Goal: Task Accomplishment & Management: Use online tool/utility

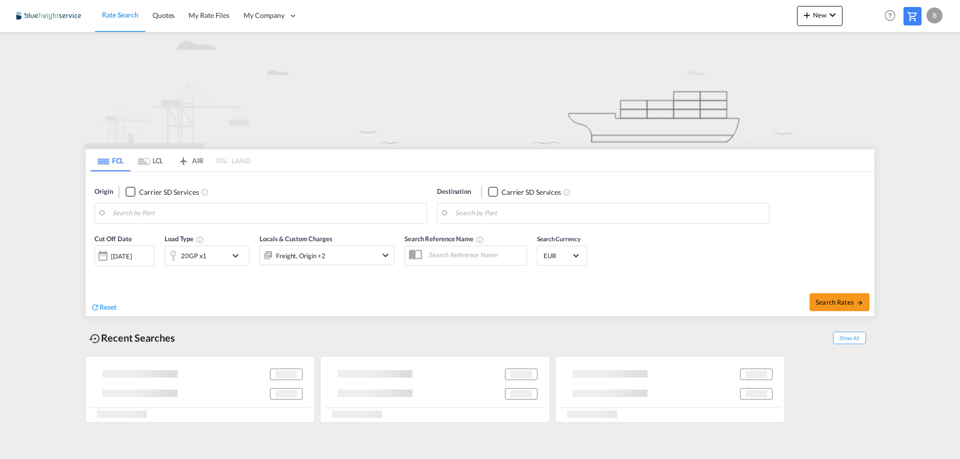
type input "[GEOGRAPHIC_DATA], [GEOGRAPHIC_DATA]"
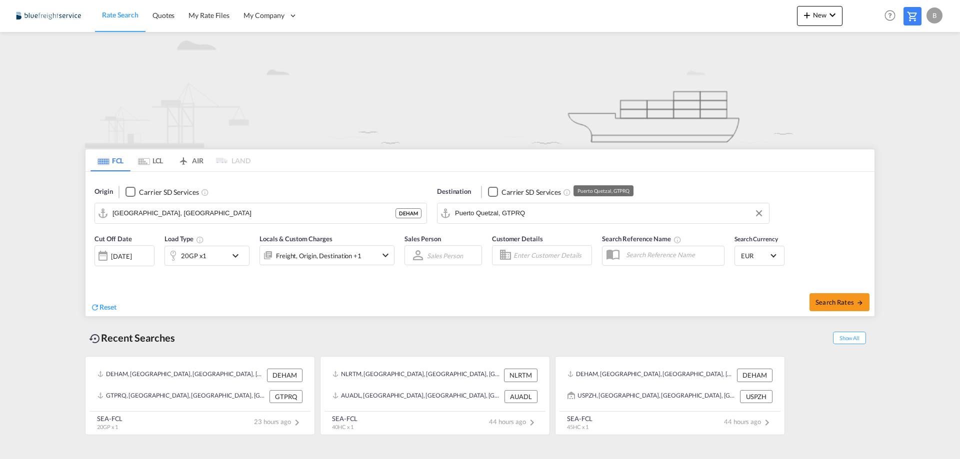
click at [576, 214] on input "Puerto Quetzal, GTPRQ" at bounding box center [609, 213] width 309 height 15
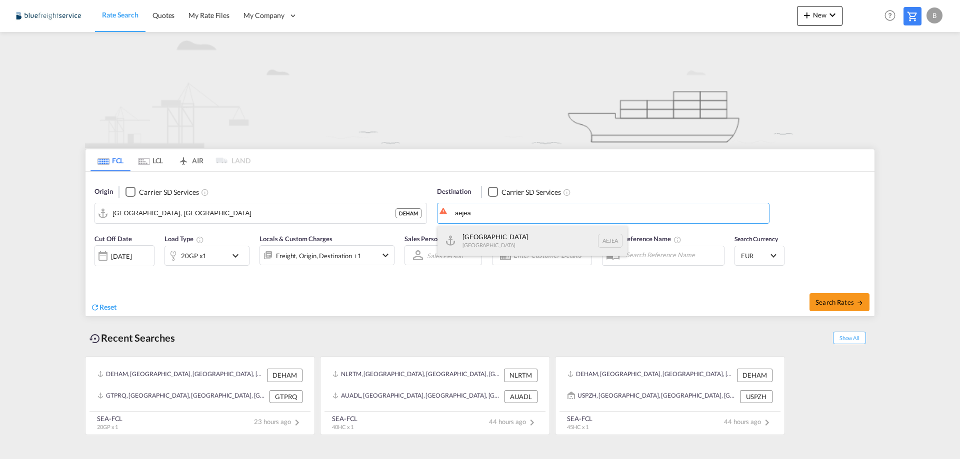
click at [514, 236] on div "[GEOGRAPHIC_DATA] [GEOGRAPHIC_DATA]" at bounding box center [532, 241] width 190 height 30
type input "[GEOGRAPHIC_DATA], [GEOGRAPHIC_DATA]"
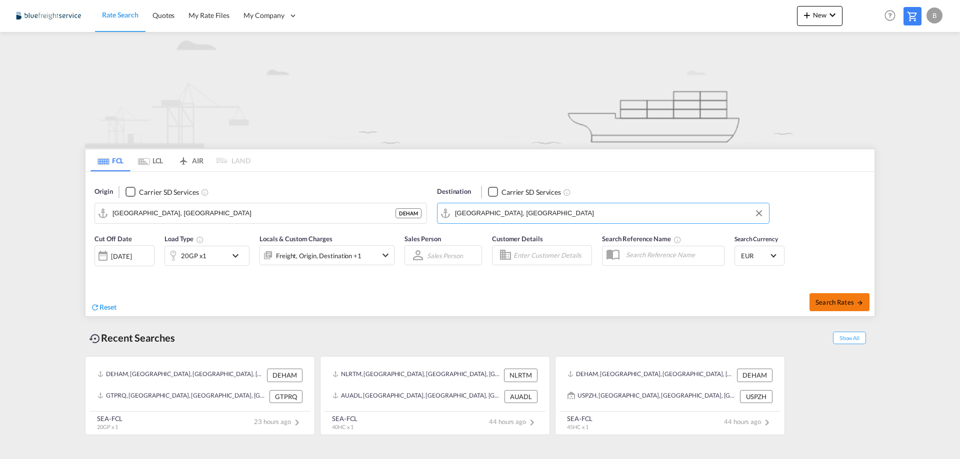
click at [844, 306] on span "Search Rates" at bounding box center [839, 302] width 48 height 8
type input "DEHAM to AEJEA / [DATE]"
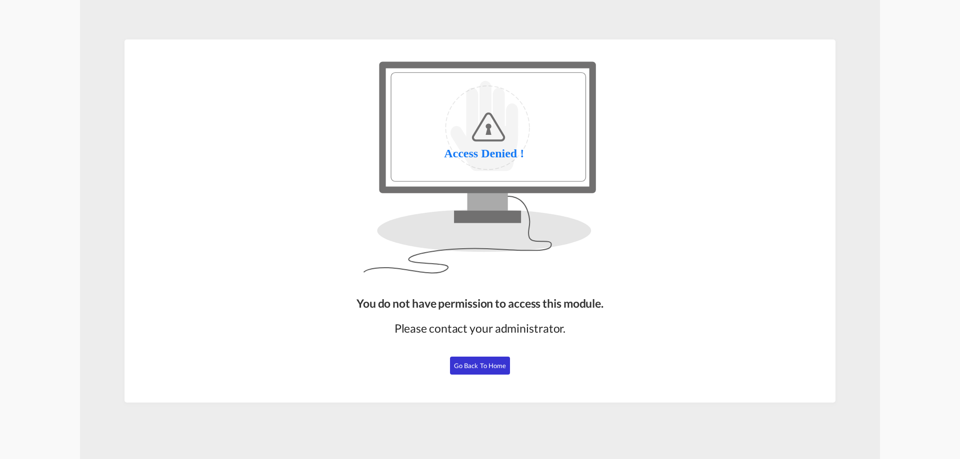
click at [480, 371] on button "Go Back to Home" at bounding box center [480, 366] width 60 height 18
